Goal: Task Accomplishment & Management: Manage account settings

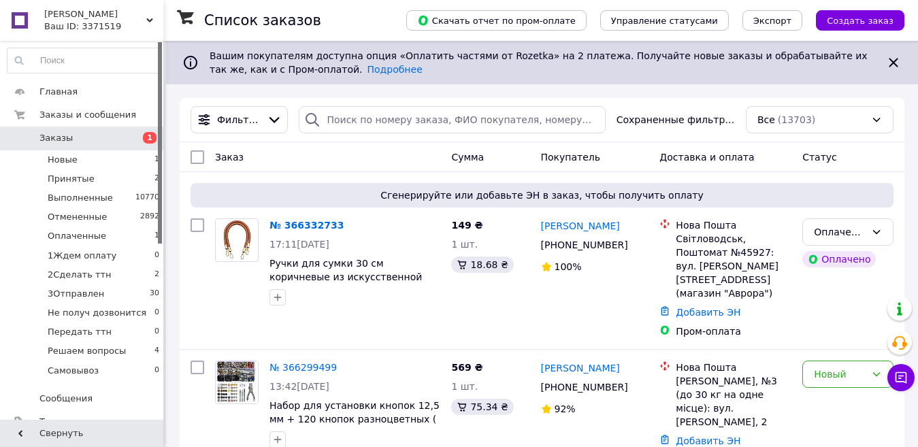
scroll to position [136, 0]
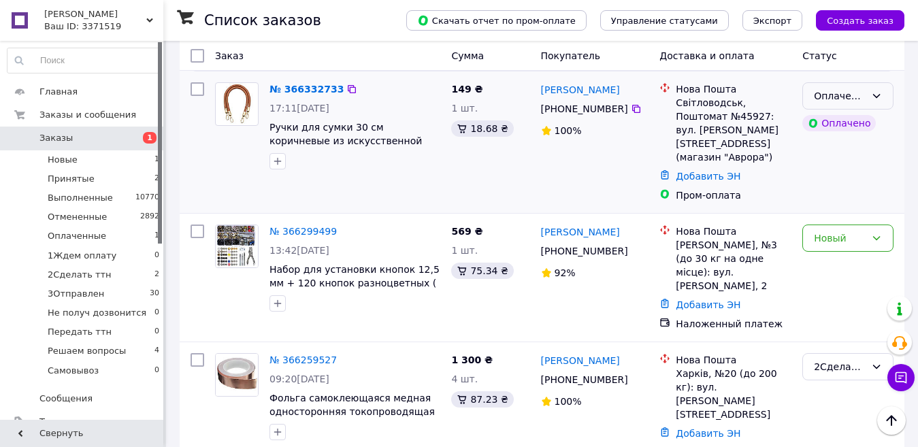
click at [836, 97] on div "Оплаченный" at bounding box center [839, 95] width 52 height 15
drag, startPoint x: 836, startPoint y: 97, endPoint x: 829, endPoint y: 127, distance: 30.7
click at [300, 90] on link "№ 366332733" at bounding box center [306, 89] width 74 height 11
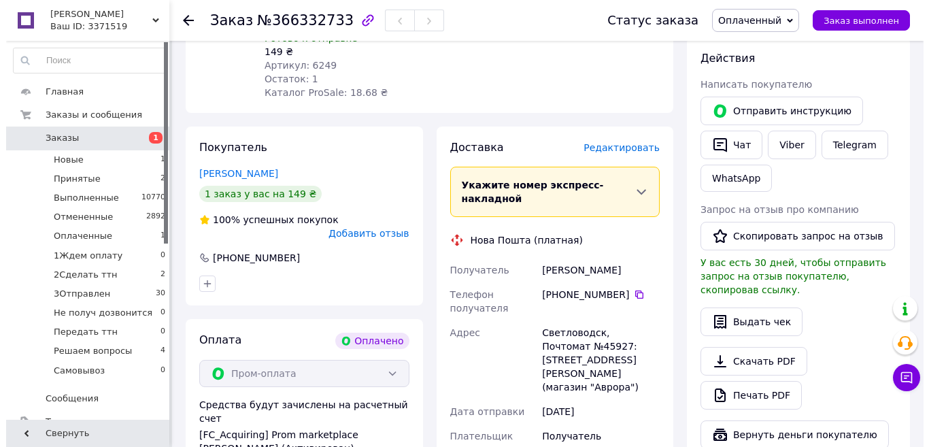
scroll to position [248, 0]
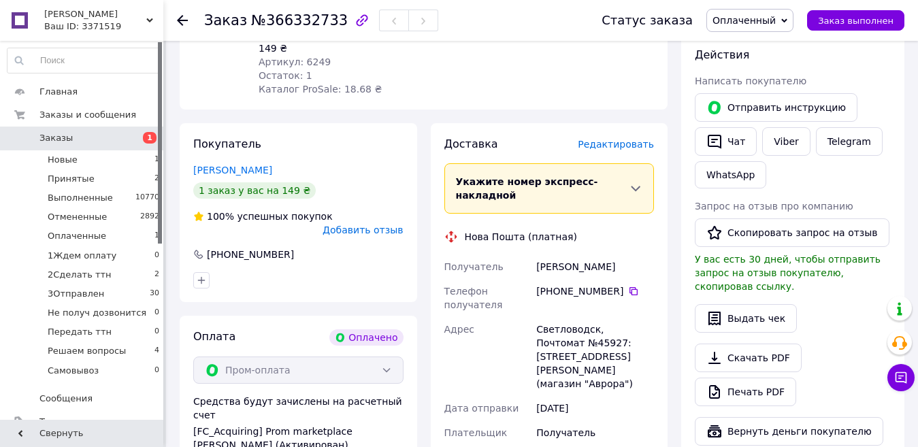
click at [614, 139] on span "Редактировать" at bounding box center [615, 144] width 76 height 11
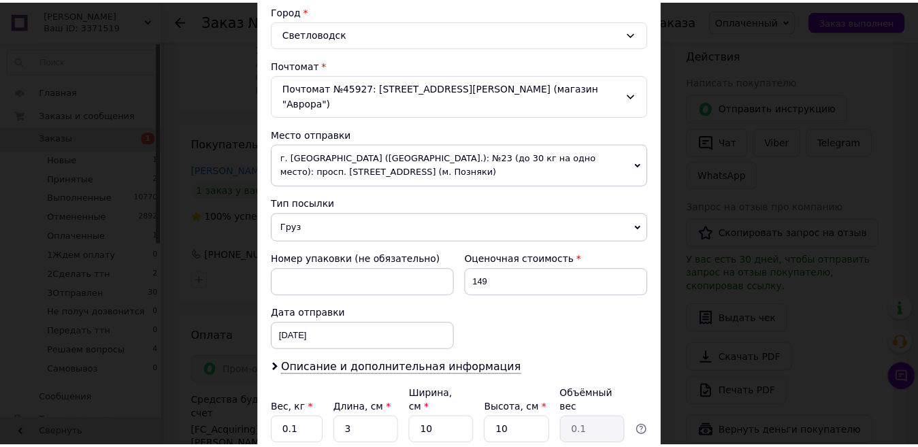
scroll to position [470, 0]
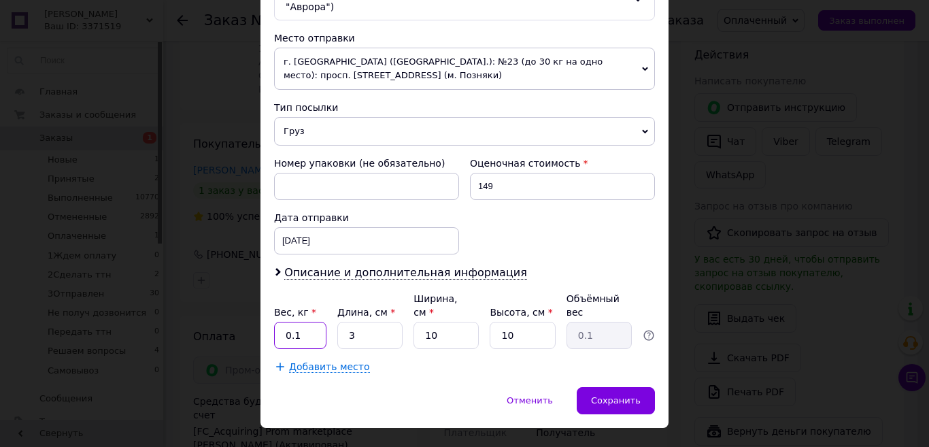
click at [299, 322] on input "0.1" at bounding box center [300, 335] width 52 height 27
type input "0.5"
click at [609, 395] on span "Сохранить" at bounding box center [616, 400] width 50 height 10
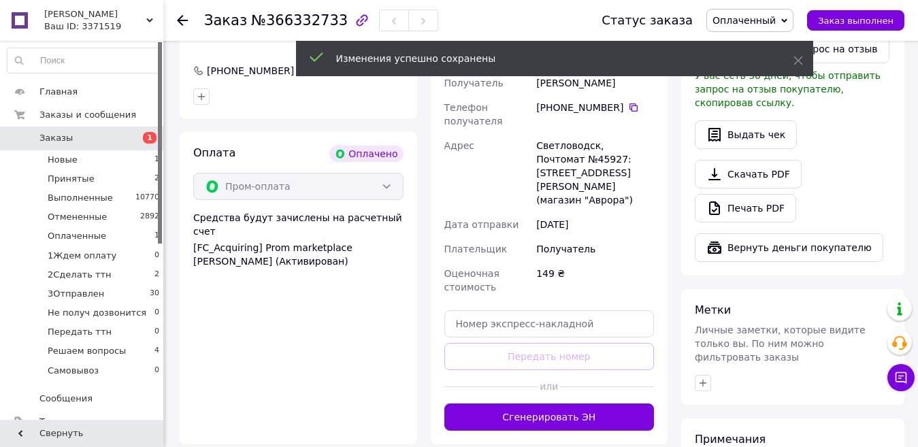
scroll to position [477, 0]
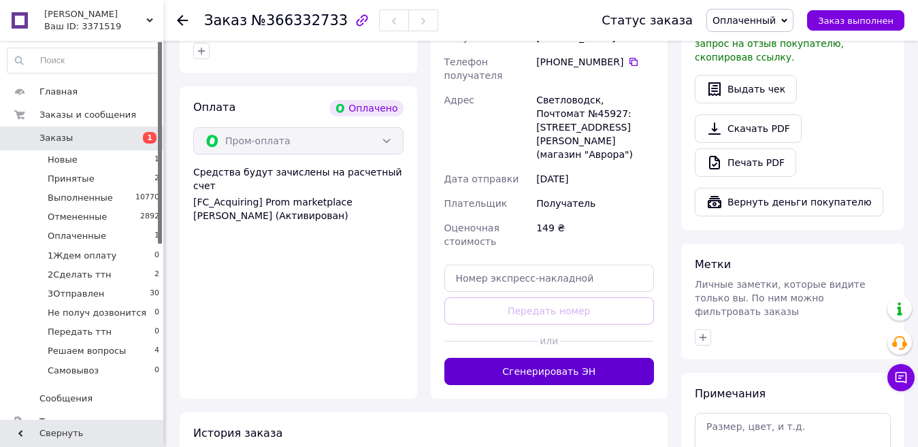
click at [607, 358] on button "Сгенерировать ЭН" at bounding box center [549, 371] width 210 height 27
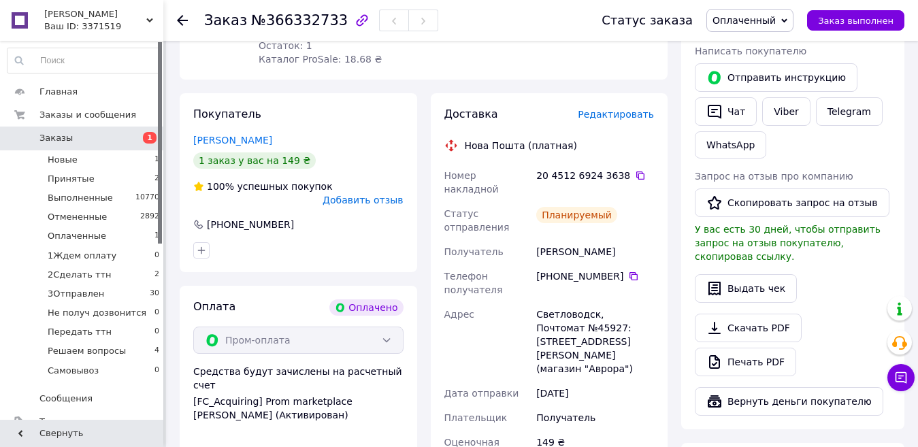
scroll to position [282, 0]
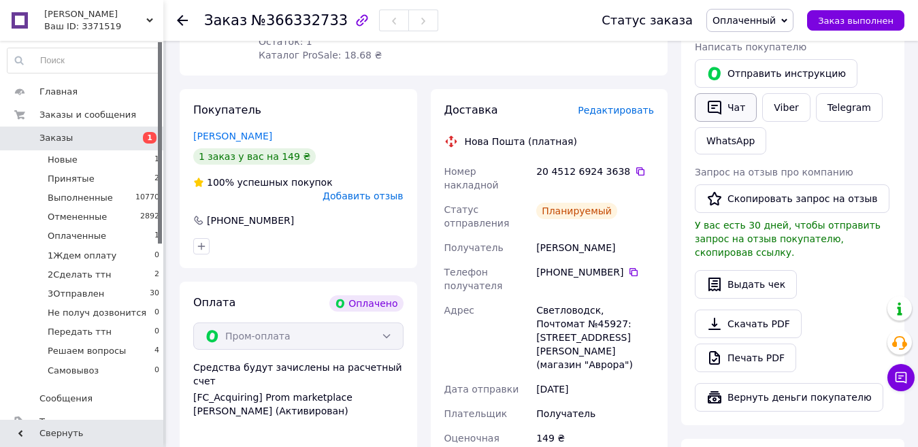
click at [736, 105] on button "Чат" at bounding box center [725, 107] width 62 height 29
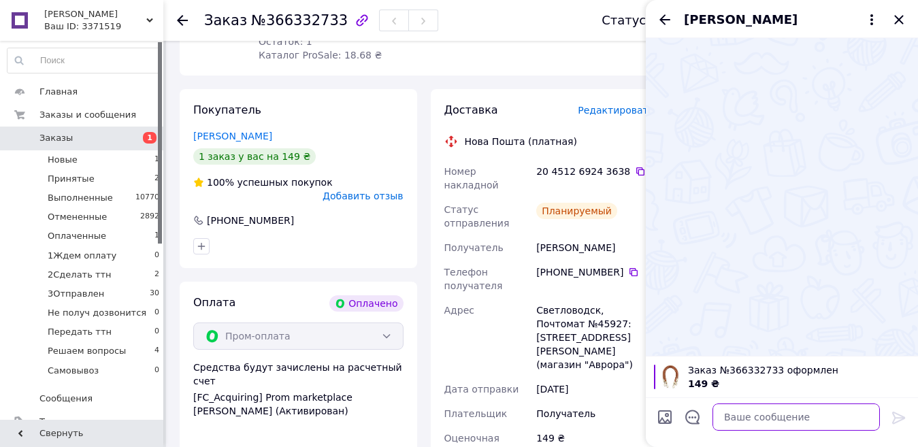
click at [730, 418] on textarea at bounding box center [795, 416] width 167 height 27
paste textarea "Вітаю, оформили замовлення на сайті - Landis № 366332733 Ручки для сумки 30 см …"
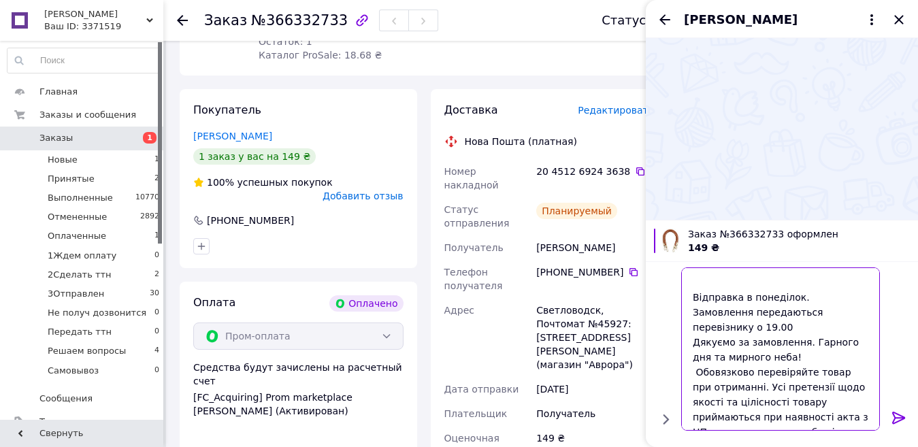
scroll to position [73, 0]
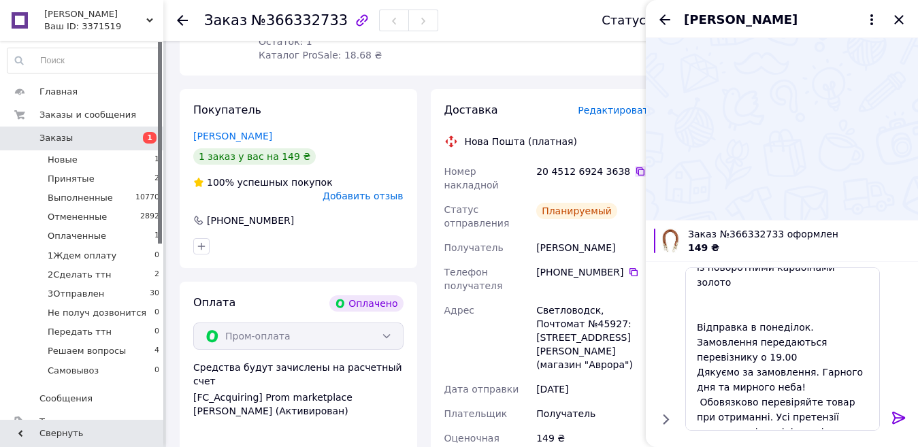
click at [635, 166] on icon at bounding box center [640, 171] width 11 height 11
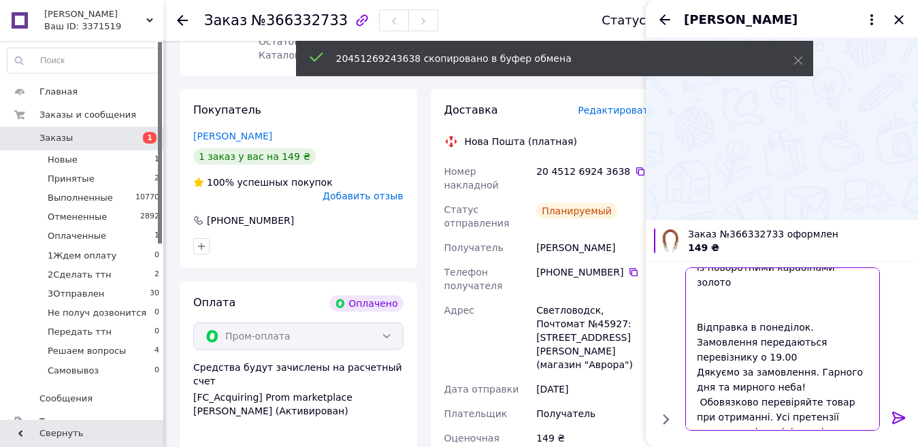
click at [698, 277] on textarea "Вітаю, оформили замовлення на сайті - Landis № 366332733 Ручки для сумки 30 см …" at bounding box center [782, 348] width 195 height 163
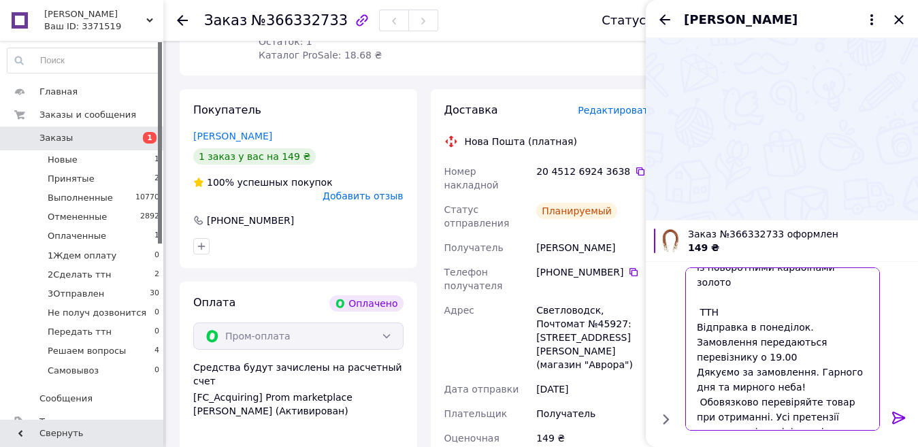
paste textarea "20451269243638"
type textarea "Вітаю, оформили замовлення на сайті - Landis № 366332733 Ручки для сумки 30 см …"
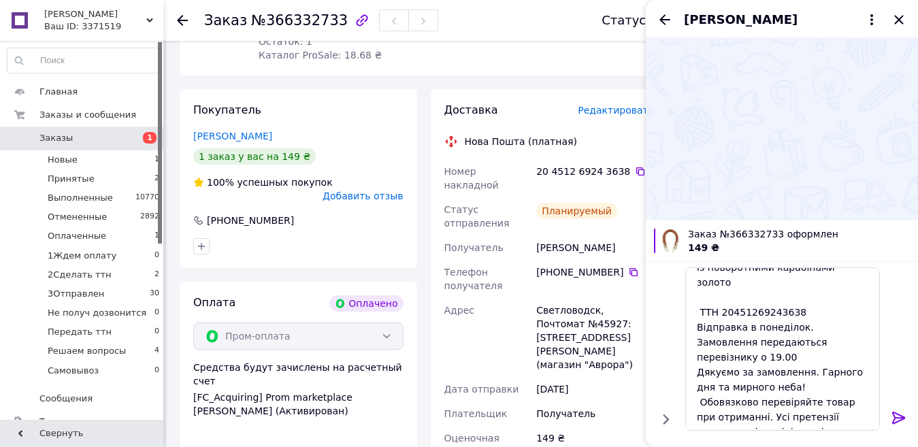
click at [896, 418] on icon at bounding box center [898, 417] width 16 height 16
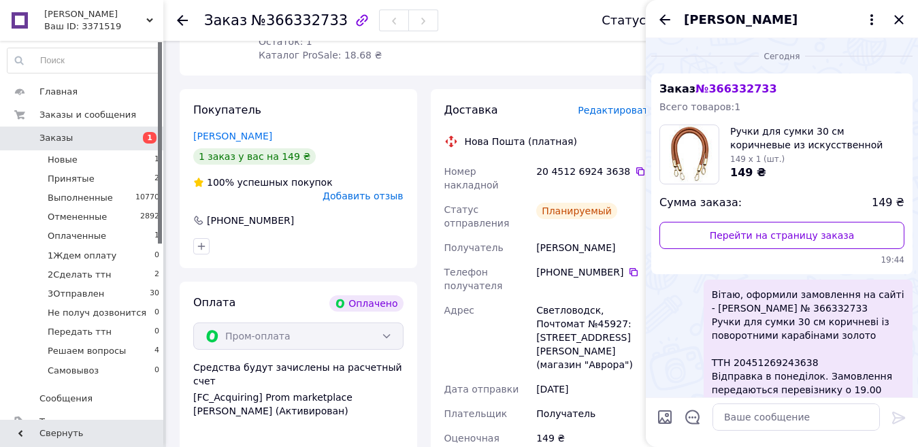
scroll to position [0, 0]
click at [898, 19] on icon "Закрыть" at bounding box center [898, 19] width 9 height 9
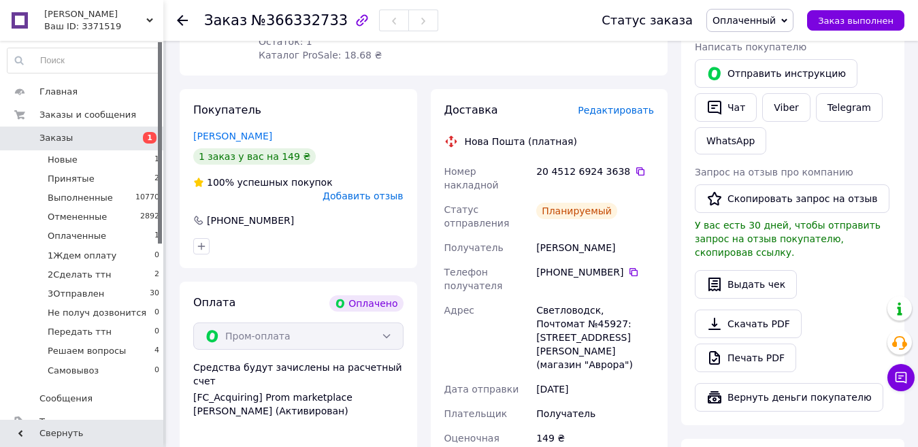
click at [762, 20] on span "Оплаченный" at bounding box center [743, 20] width 63 height 11
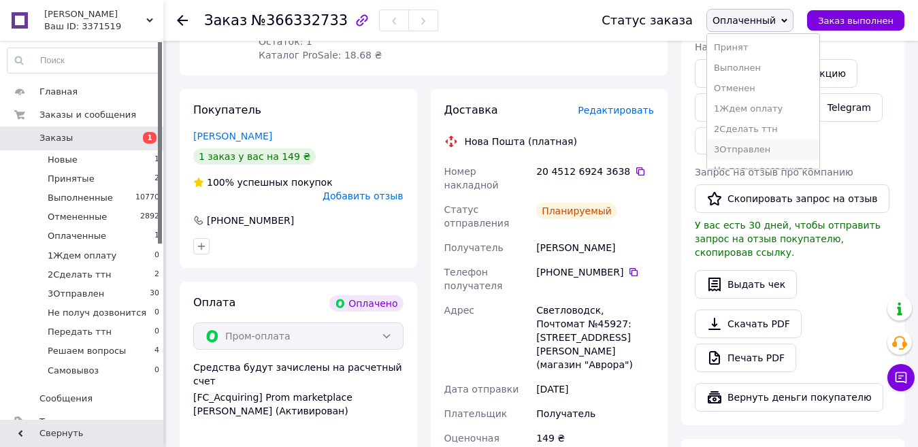
click at [762, 148] on li "3Отправлен" at bounding box center [763, 149] width 112 height 20
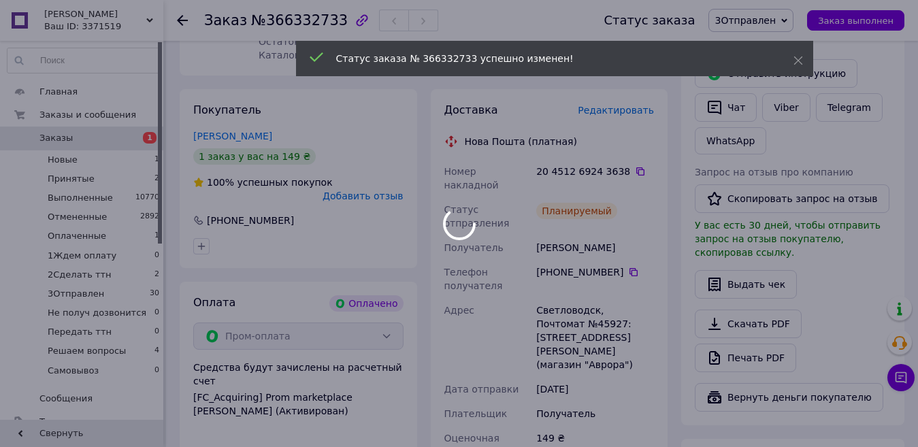
click at [180, 18] on div at bounding box center [459, 223] width 918 height 447
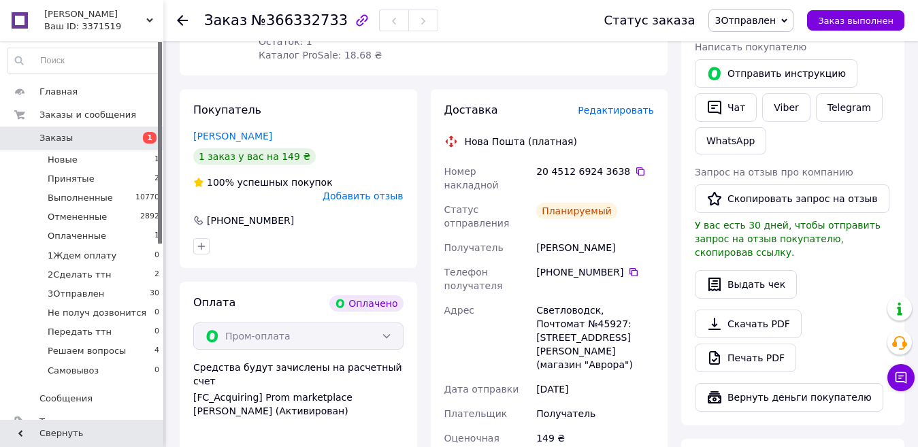
click at [178, 21] on use at bounding box center [182, 20] width 11 height 11
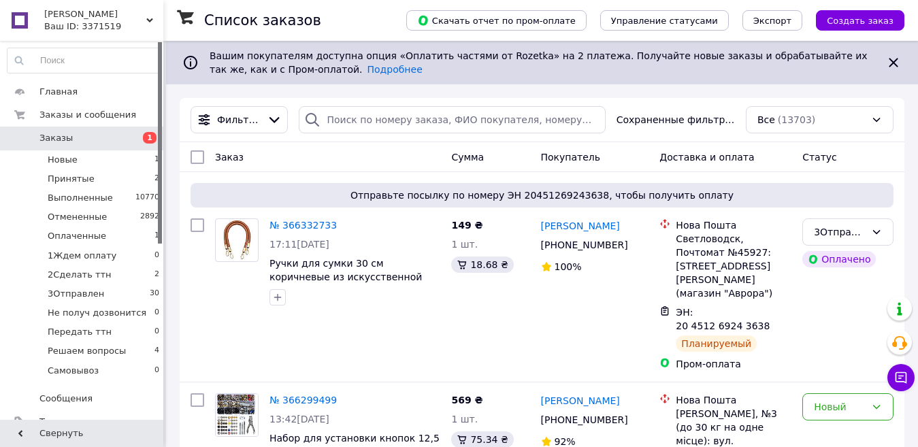
click at [149, 16] on div "Landis Ваш ID: 3371519" at bounding box center [101, 20] width 124 height 41
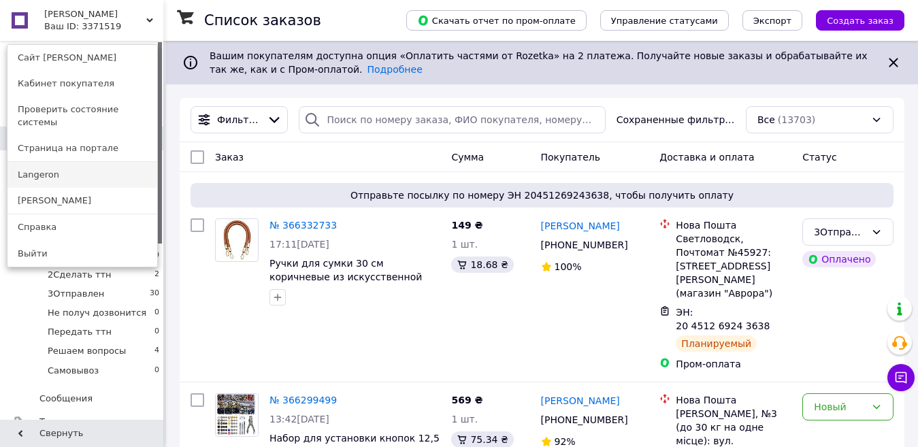
click at [100, 163] on link "Langeron" at bounding box center [82, 175] width 150 height 26
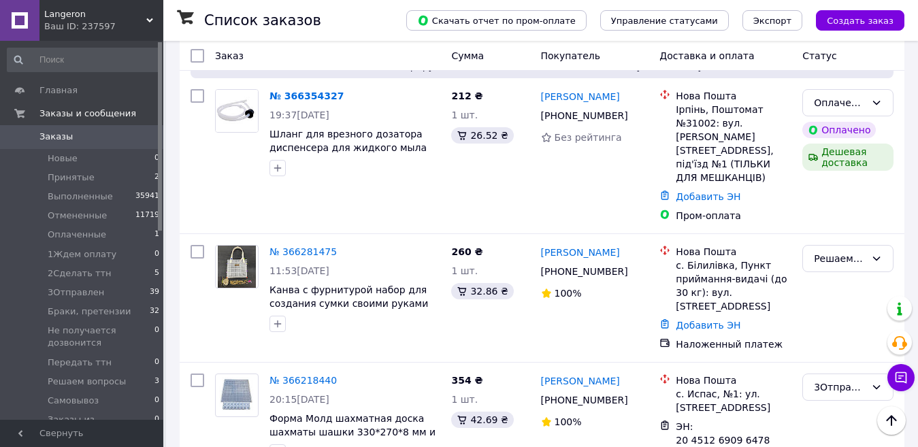
scroll to position [139, 0]
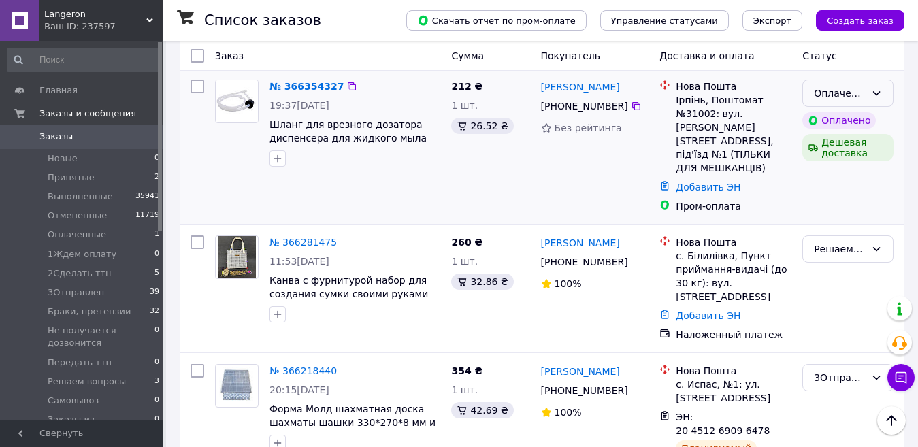
click at [837, 92] on div "Оплаченный" at bounding box center [839, 93] width 52 height 15
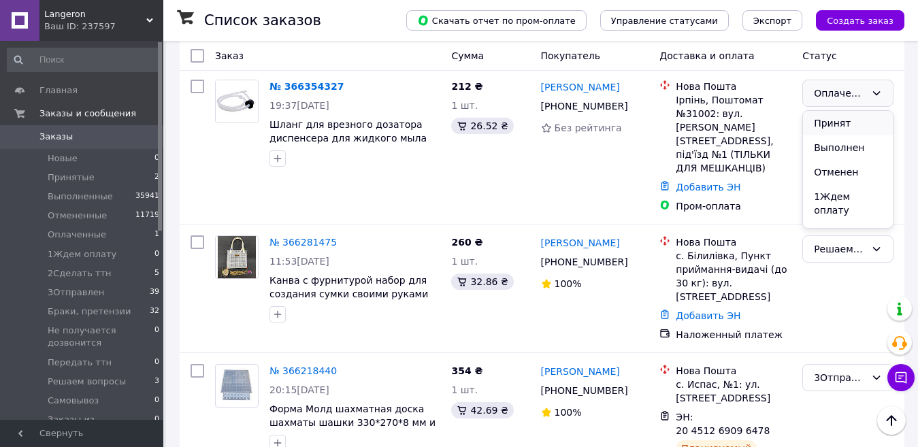
click at [828, 121] on li "Принят" at bounding box center [848, 123] width 90 height 24
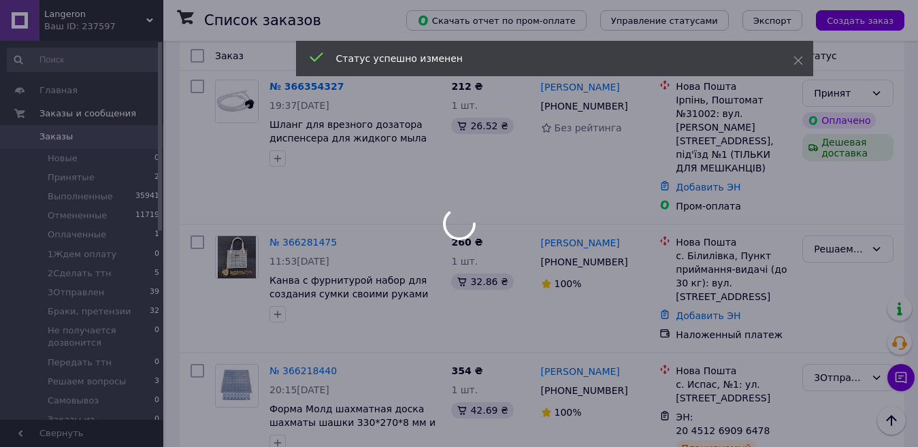
click at [293, 86] on div at bounding box center [459, 223] width 918 height 447
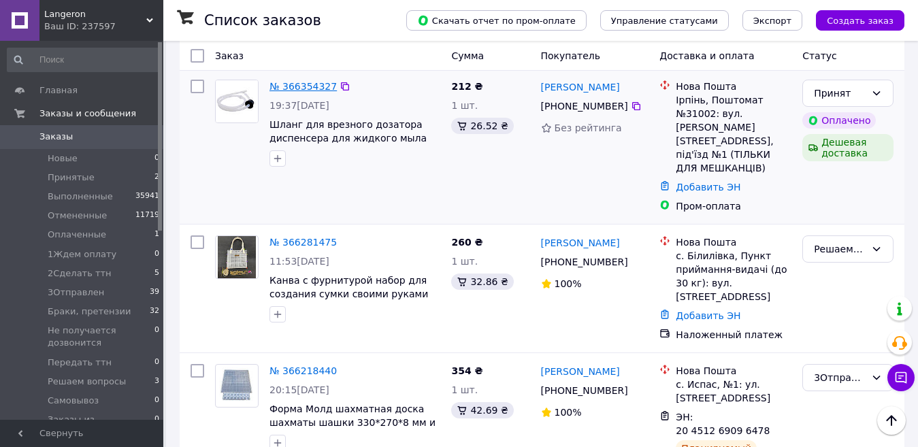
click at [300, 87] on link "№ 366354327" at bounding box center [302, 86] width 67 height 11
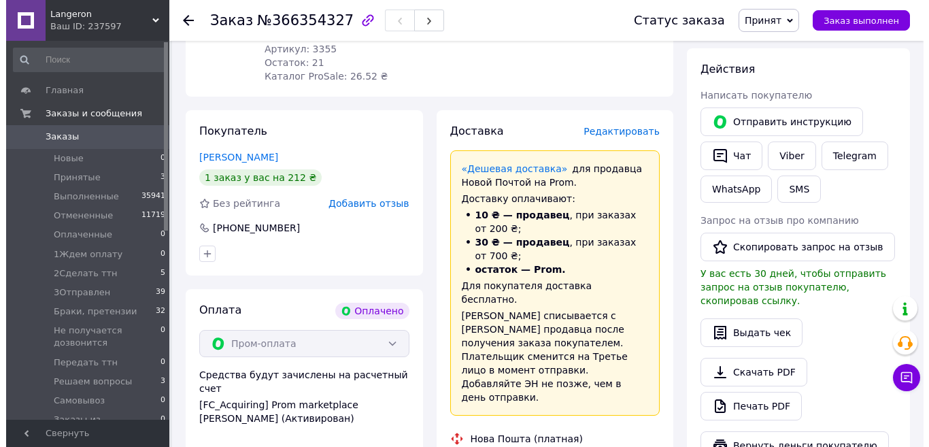
scroll to position [238, 0]
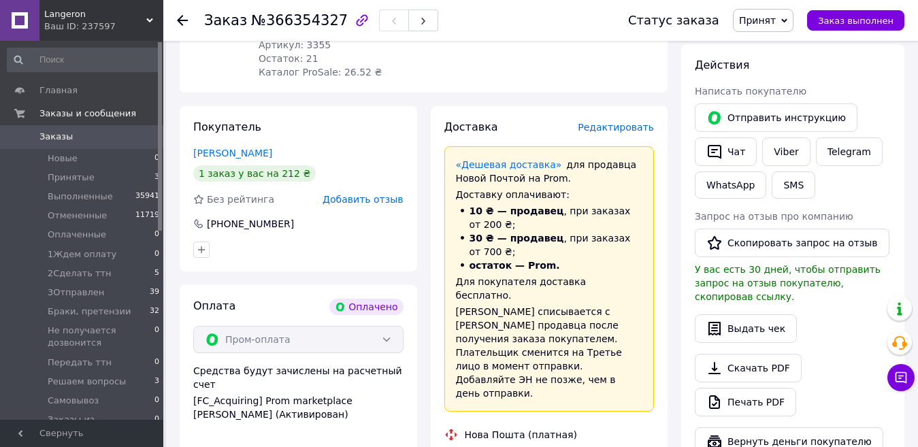
click at [609, 129] on span "Редактировать" at bounding box center [615, 127] width 76 height 11
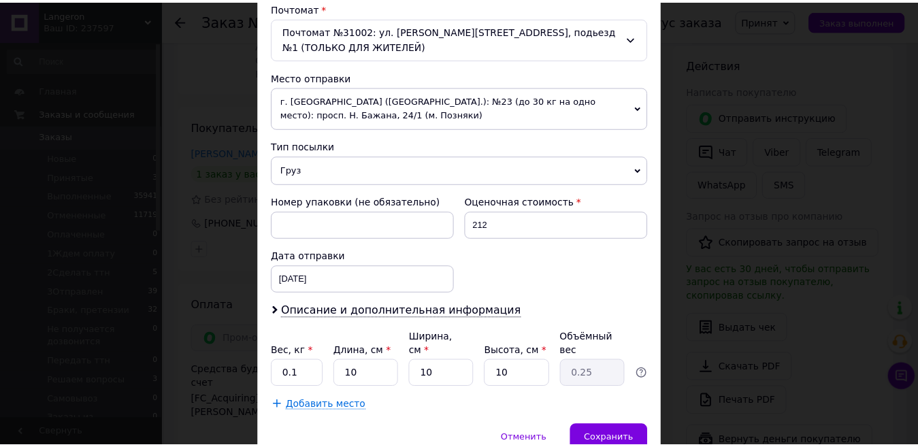
scroll to position [485, 0]
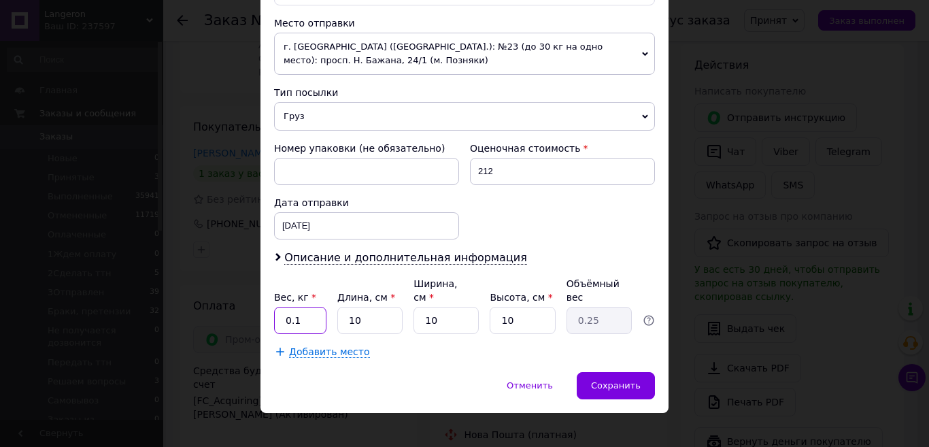
click at [301, 307] on input "0.1" at bounding box center [300, 320] width 52 height 27
type input "0.5"
click at [613, 380] on span "Сохранить" at bounding box center [616, 385] width 50 height 10
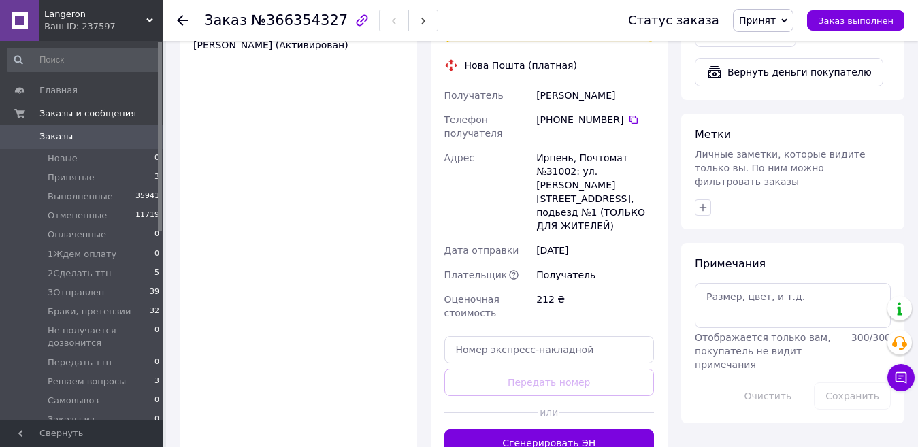
scroll to position [621, 0]
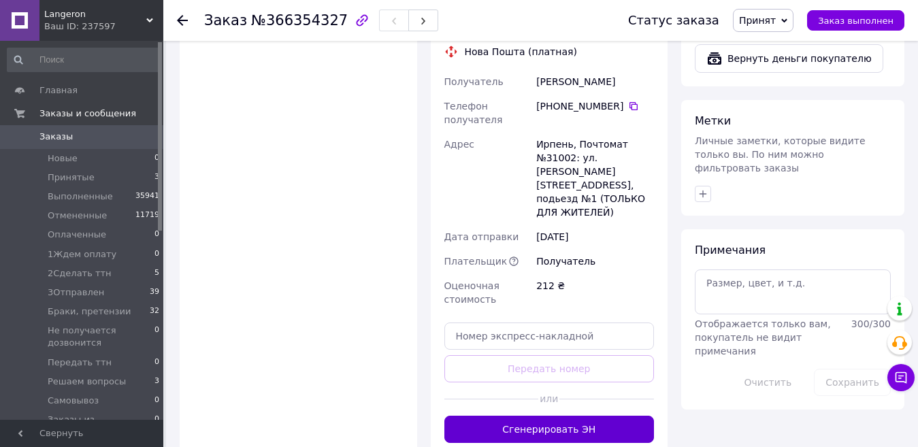
click at [603, 416] on button "Сгенерировать ЭН" at bounding box center [549, 429] width 210 height 27
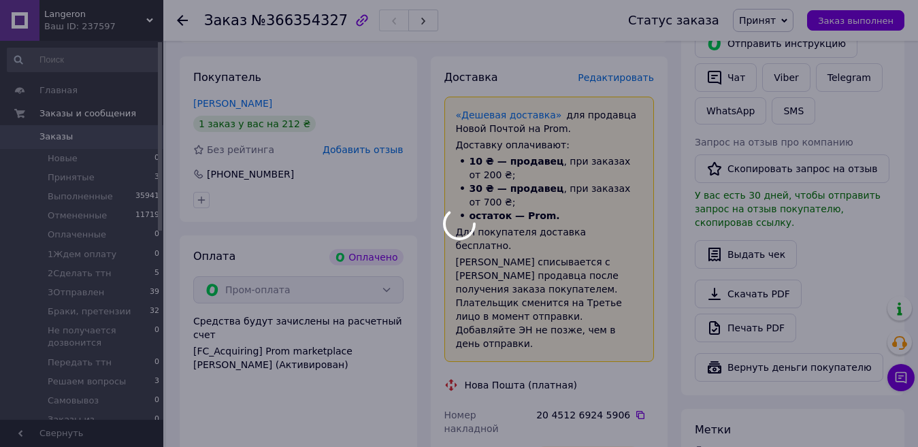
scroll to position [264, 0]
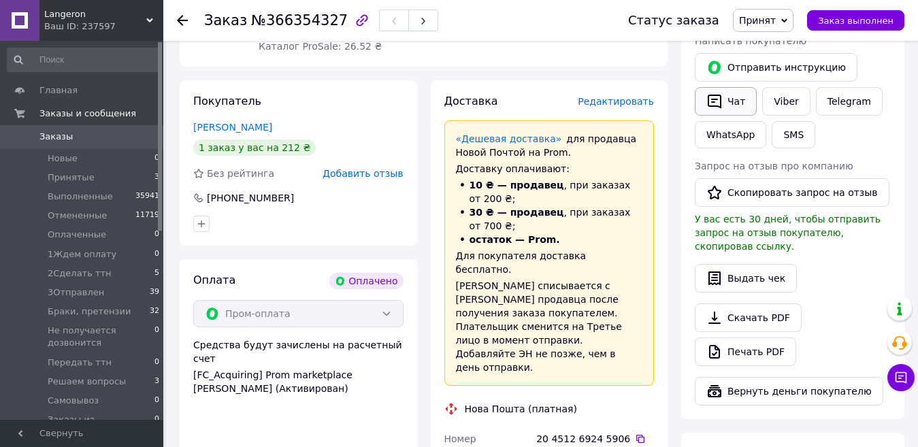
click at [733, 104] on button "Чат" at bounding box center [725, 101] width 62 height 29
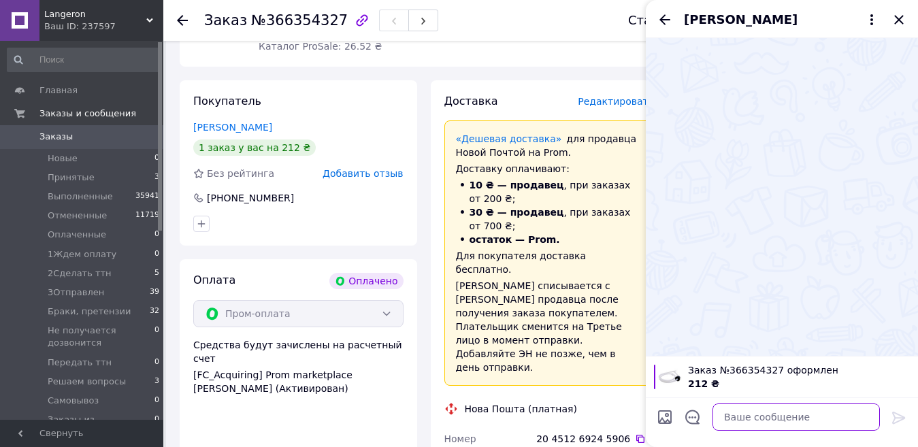
click at [736, 416] on textarea at bounding box center [795, 416] width 167 height 27
paste textarea "Вітаю, оформили замовлення на сайті - Langeron № 366354327 Шланг подовжувач для…"
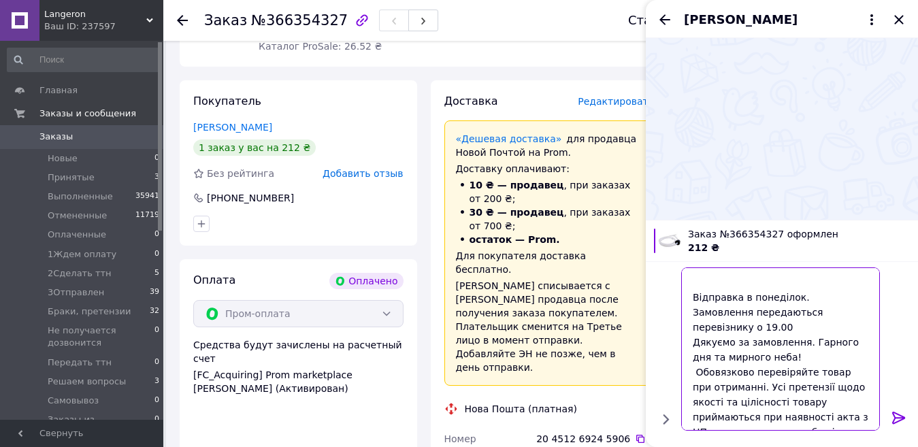
scroll to position [58, 0]
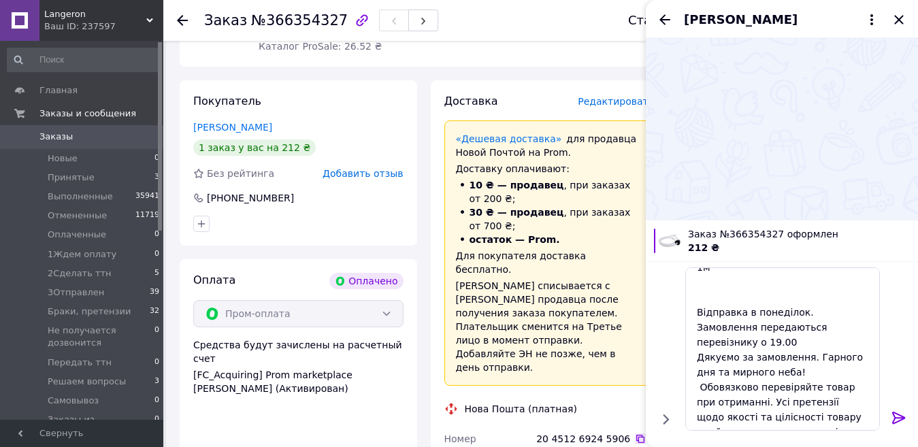
click at [635, 433] on icon at bounding box center [640, 438] width 11 height 11
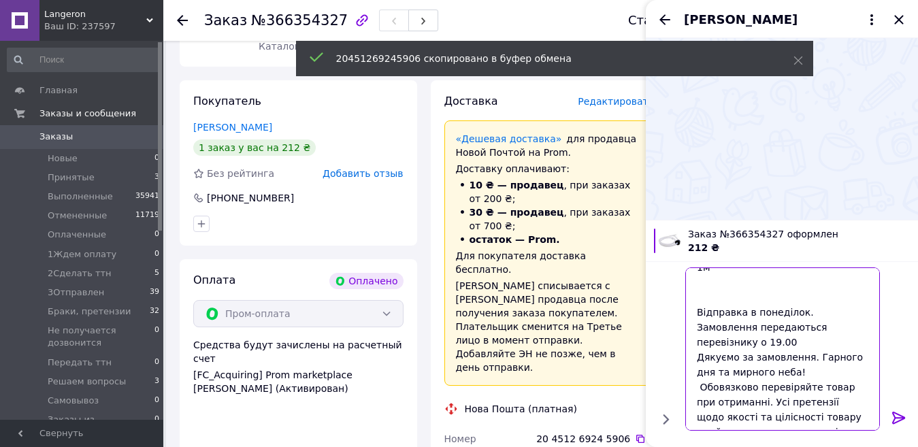
click at [708, 286] on textarea "Вітаю, оформили замовлення на сайті - Langeron № 366354327 Шланг подовжувач для…" at bounding box center [782, 348] width 195 height 163
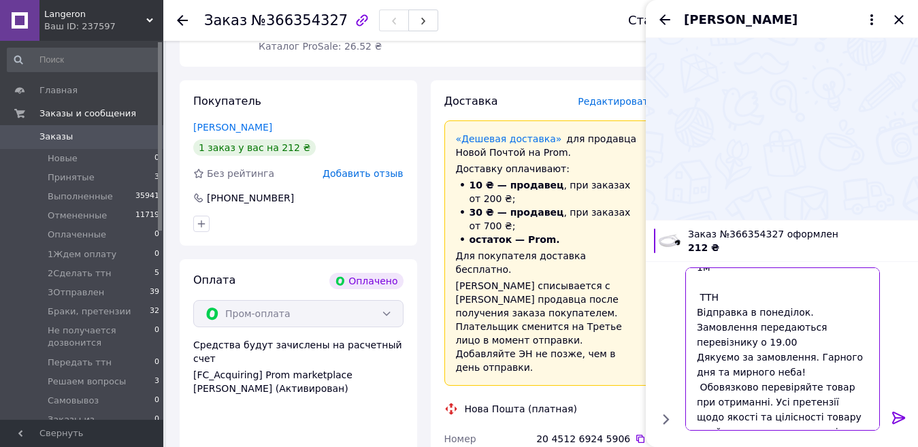
paste textarea "20451269245906"
type textarea "Вітаю, оформили замовлення на сайті - Langeron № 366354327 Шланг подовжувач для…"
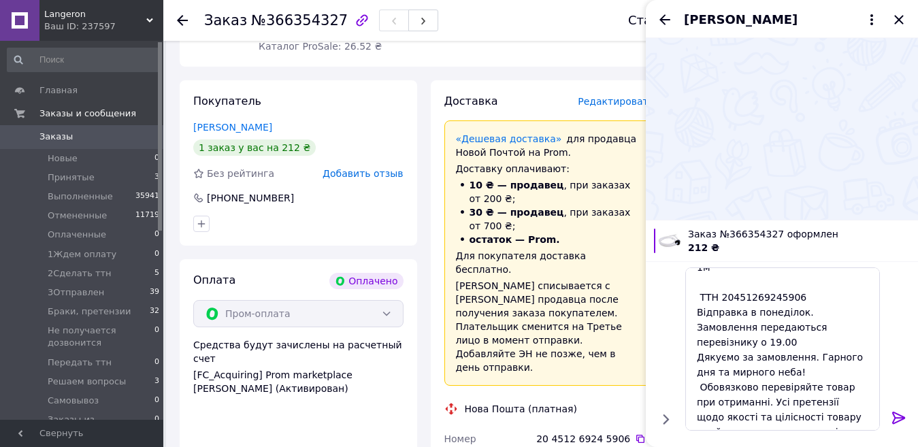
click at [896, 419] on icon at bounding box center [898, 417] width 16 height 16
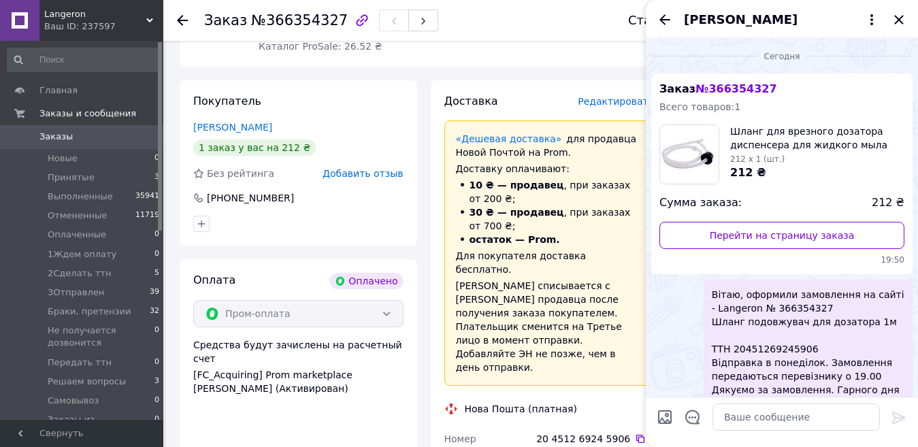
scroll to position [0, 0]
click at [898, 18] on icon "Закрыть" at bounding box center [898, 20] width 16 height 16
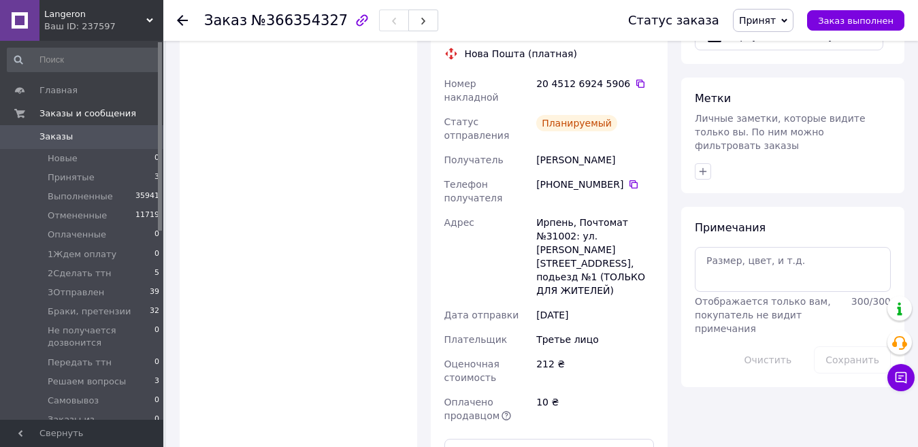
scroll to position [660, 0]
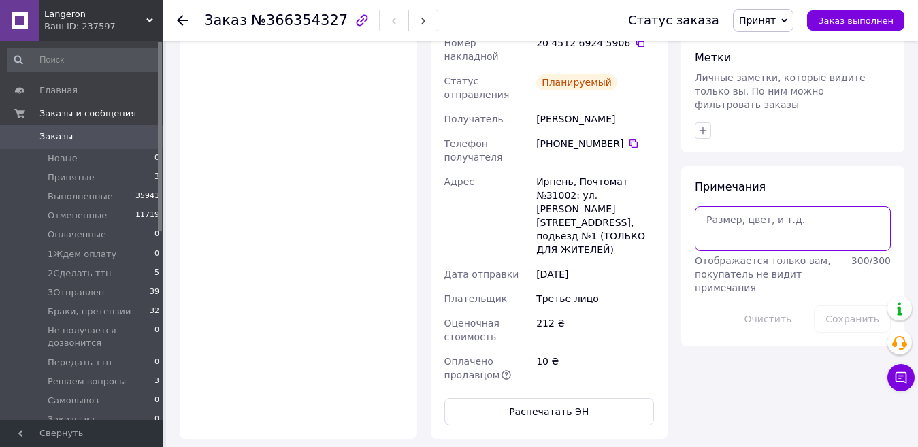
click at [733, 206] on textarea at bounding box center [792, 228] width 196 height 45
type textarea "чат"
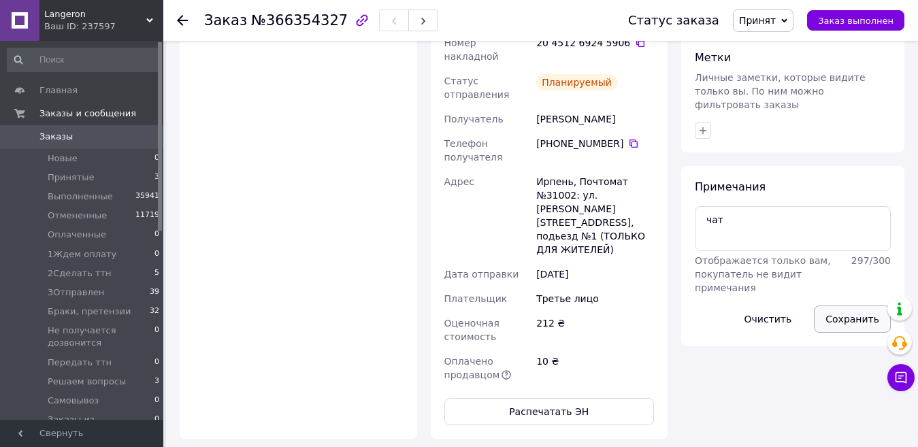
click at [851, 305] on button "Сохранить" at bounding box center [851, 318] width 77 height 27
click at [771, 15] on span "Принят" at bounding box center [757, 20] width 37 height 11
click at [788, 150] on li "3Отправлен" at bounding box center [802, 149] width 139 height 20
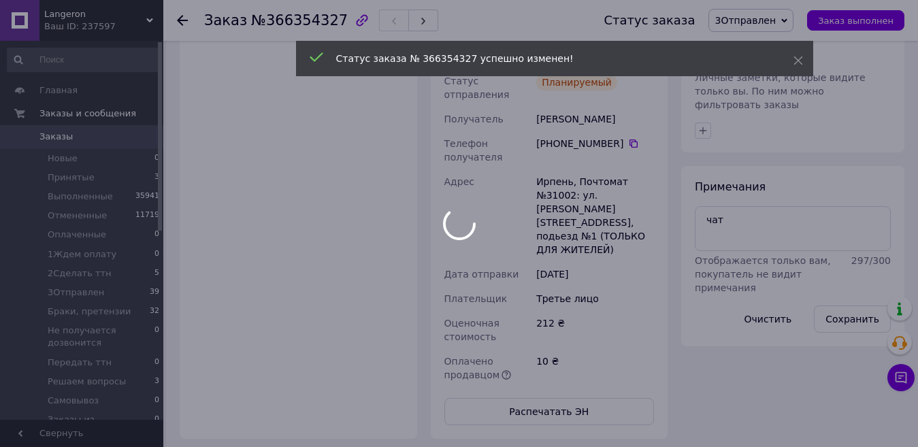
click at [182, 18] on div at bounding box center [459, 223] width 918 height 447
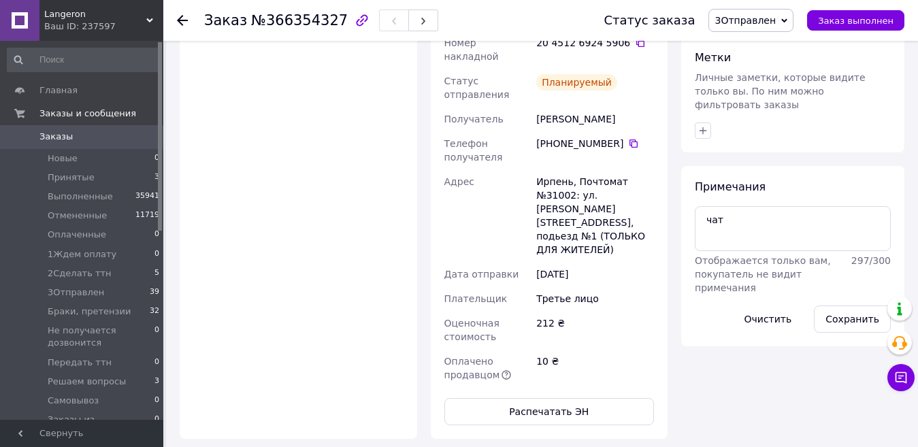
click at [181, 16] on use at bounding box center [182, 20] width 11 height 11
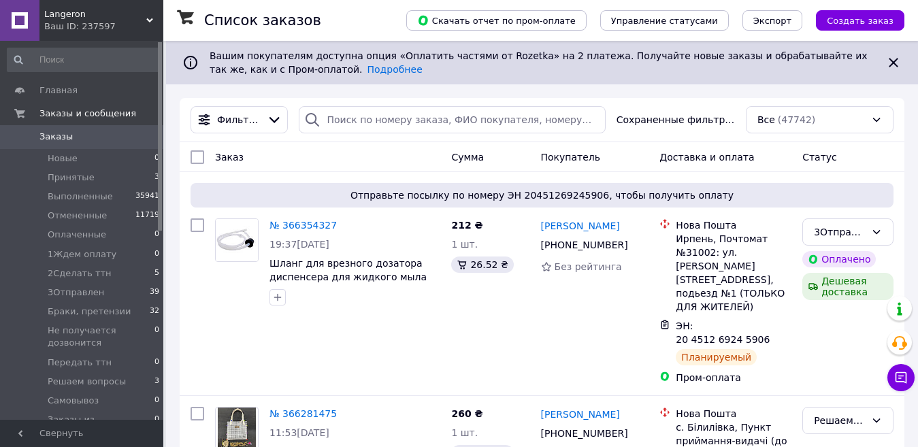
click at [345, 140] on div "Фильтры Сохраненные фильтры: Все (47742)" at bounding box center [542, 120] width 724 height 44
